Goal: Task Accomplishment & Management: Use online tool/utility

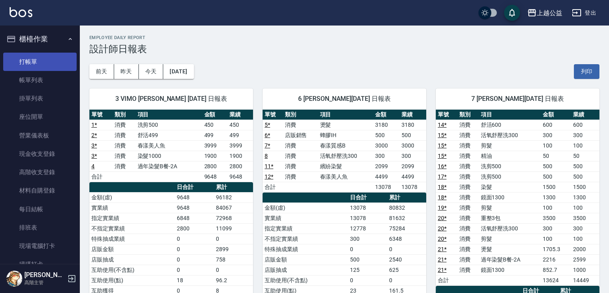
scroll to position [337, 0]
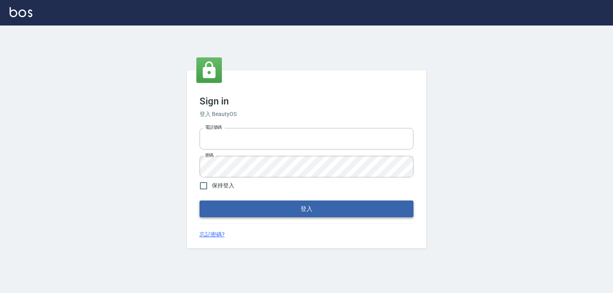
type input "0979268866"
click at [270, 203] on button "登入" at bounding box center [306, 209] width 214 height 17
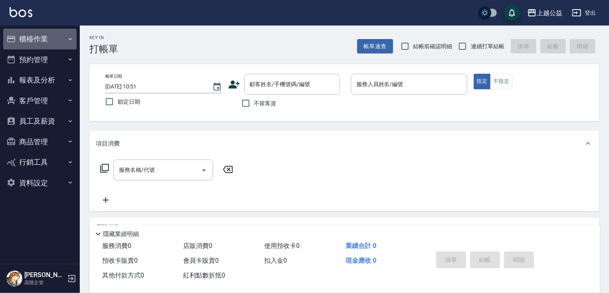
click at [33, 43] on button "櫃檯作業" at bounding box center [39, 39] width 73 height 21
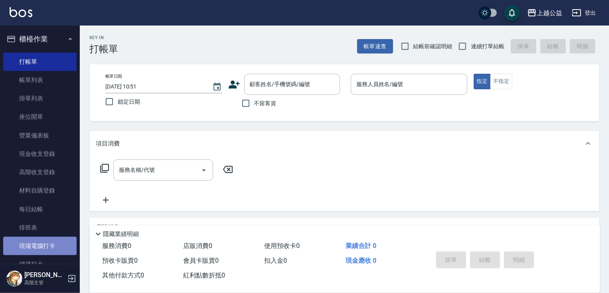
click at [49, 253] on link "現場電腦打卡" at bounding box center [39, 246] width 73 height 18
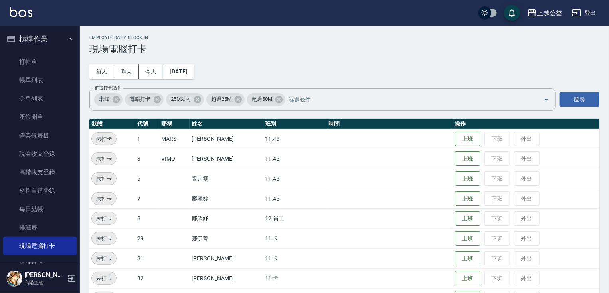
scroll to position [45, 0]
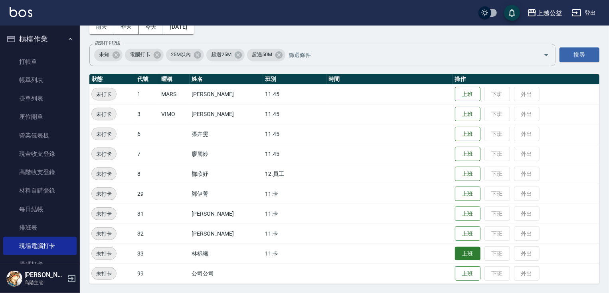
click at [460, 254] on button "上班" at bounding box center [468, 254] width 26 height 14
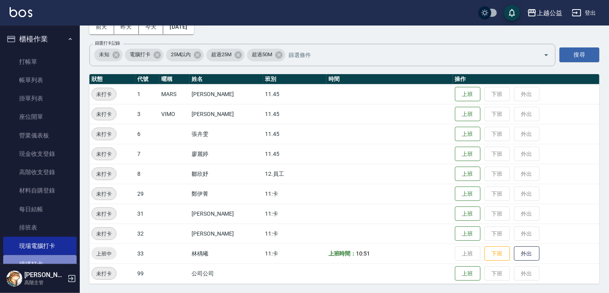
click at [40, 259] on link "掃碼打卡" at bounding box center [39, 264] width 73 height 18
